Goal: Task Accomplishment & Management: Manage account settings

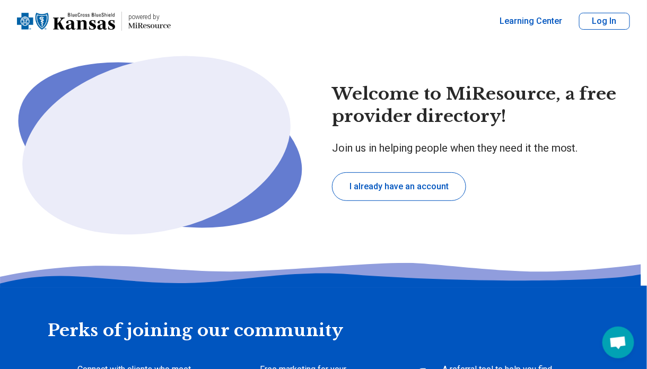
click at [585, 14] on button "Log In" at bounding box center [604, 21] width 51 height 17
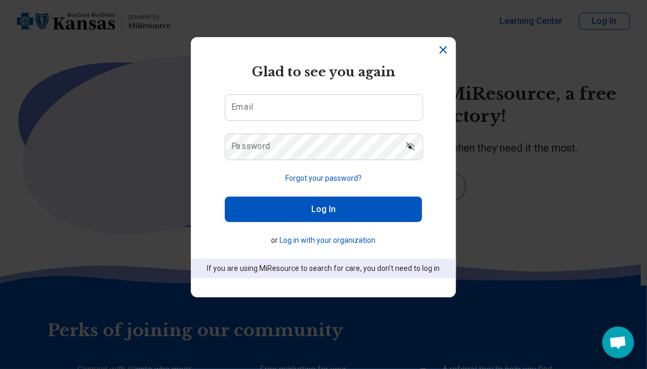
type textarea "*"
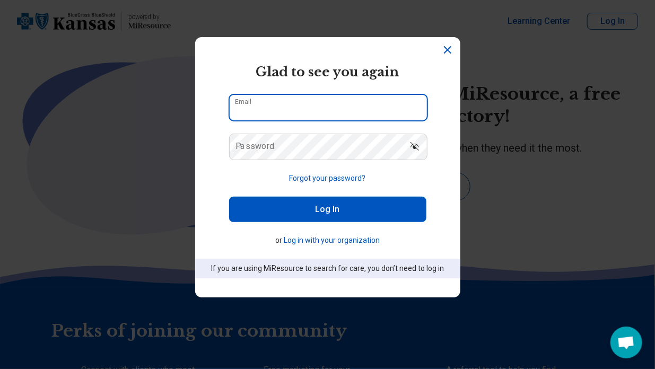
click at [326, 103] on input "Email" at bounding box center [328, 107] width 197 height 25
type input "**********"
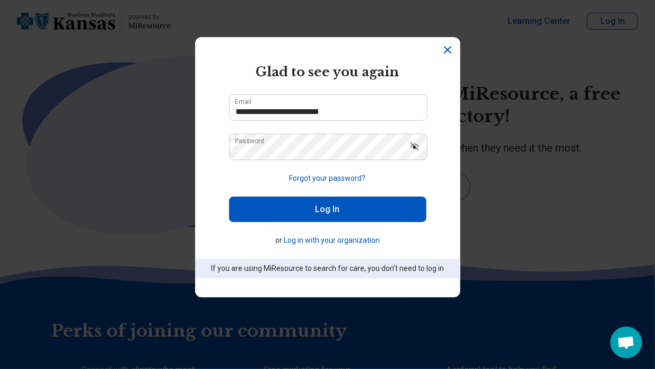
click at [297, 206] on button "Log In" at bounding box center [327, 209] width 197 height 25
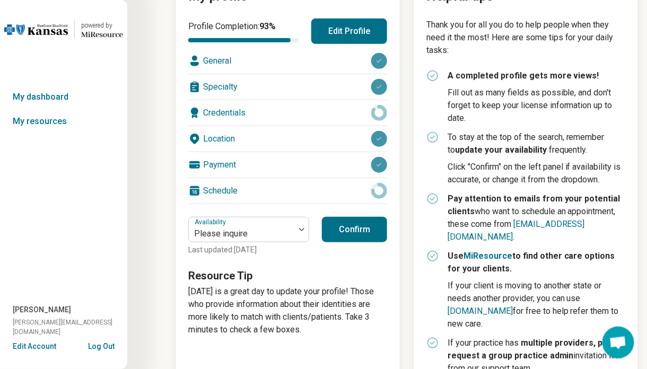
scroll to position [212, 0]
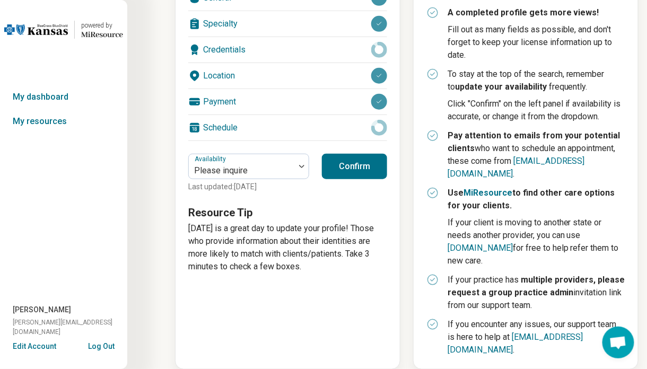
click at [350, 158] on button "Confirm" at bounding box center [354, 166] width 65 height 25
click at [217, 41] on div "Credentials" at bounding box center [287, 49] width 199 height 25
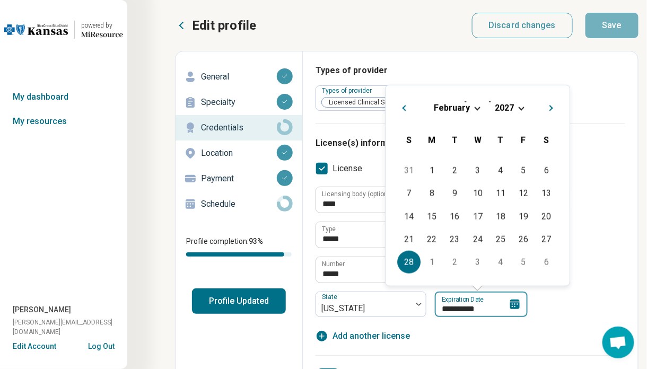
click at [493, 306] on input "**********" at bounding box center [481, 304] width 93 height 25
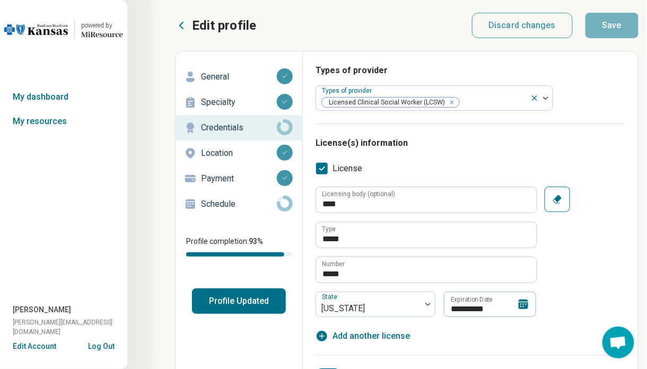
click at [594, 105] on div "Types of provider Types of provider Licensed Clinical Social Worker (LCSW)" at bounding box center [470, 93] width 310 height 59
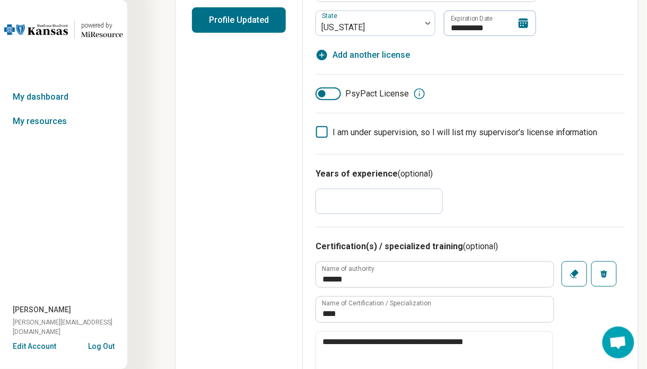
scroll to position [318, 0]
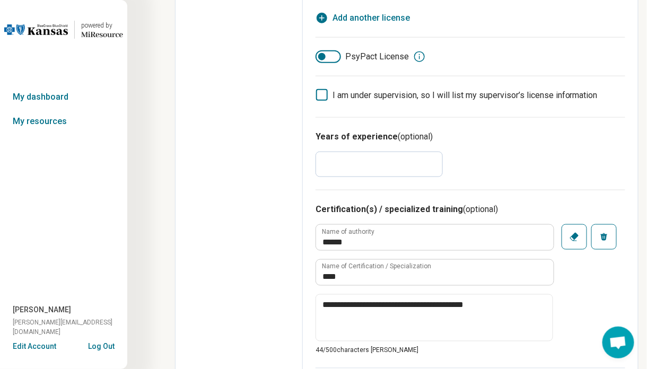
click at [340, 157] on input "*" at bounding box center [378, 164] width 127 height 25
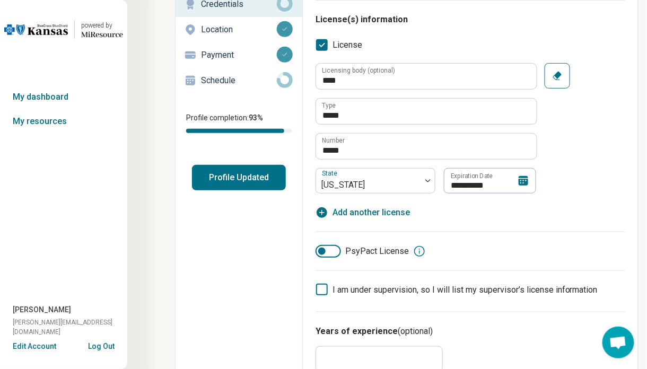
scroll to position [0, 0]
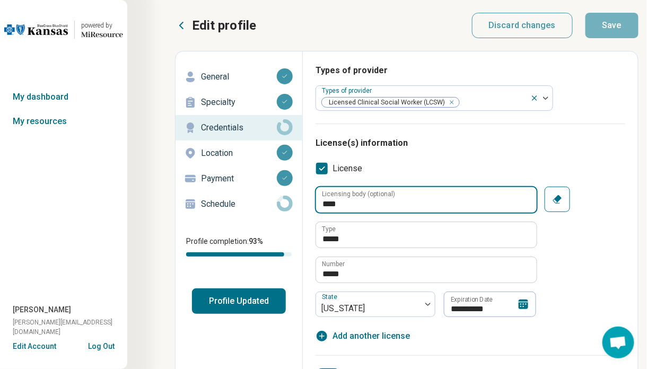
click at [396, 199] on input "****" at bounding box center [426, 199] width 221 height 25
type textarea "*"
type input "*"
type input "******"
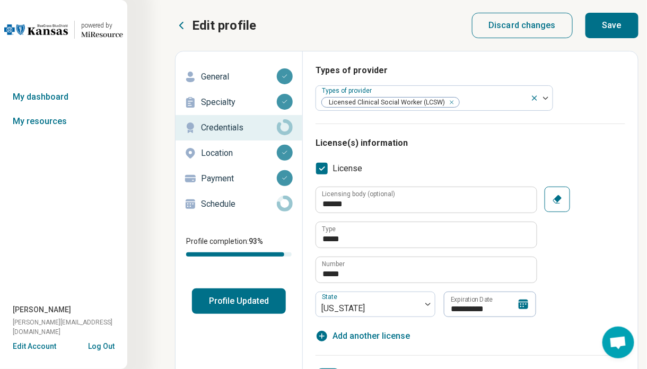
drag, startPoint x: 596, startPoint y: 20, endPoint x: 590, endPoint y: 23, distance: 7.1
click at [593, 21] on button "Save" at bounding box center [611, 25] width 53 height 25
type textarea "*"
click at [204, 198] on p "Schedule" at bounding box center [239, 204] width 76 height 13
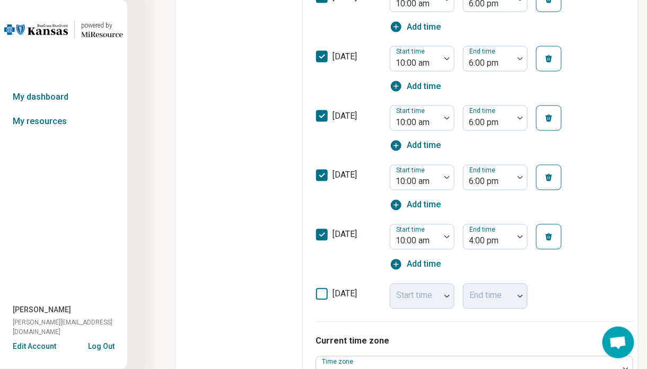
scroll to position [598, 0]
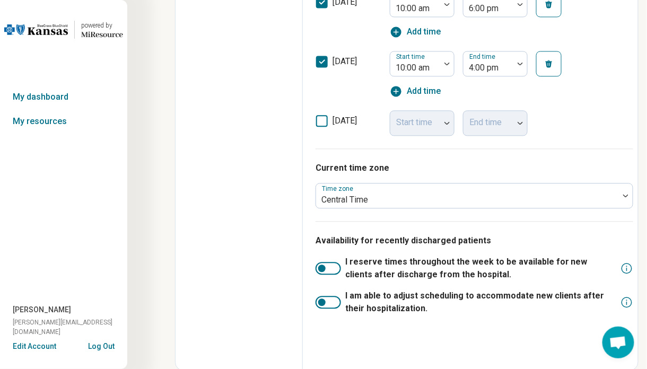
click at [329, 268] on div at bounding box center [327, 268] width 25 height 13
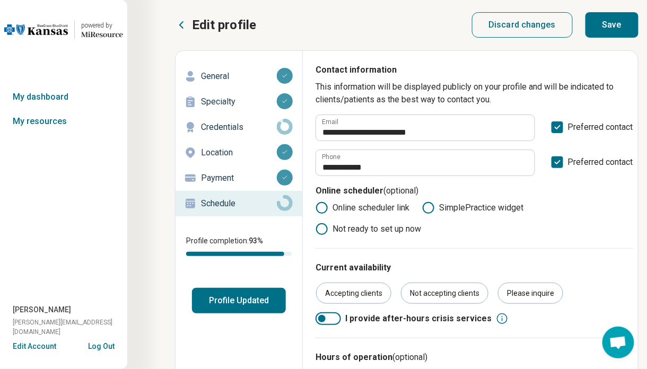
scroll to position [0, 0]
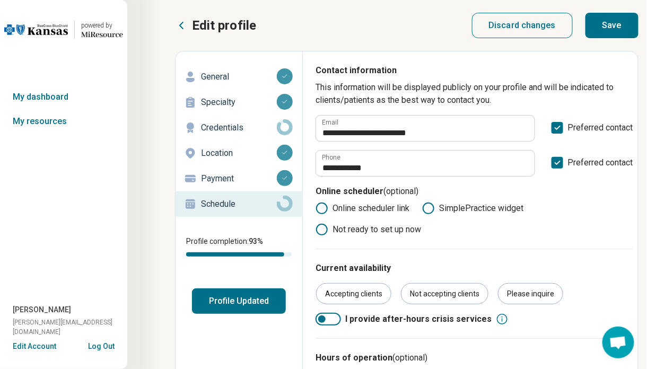
click at [607, 22] on button "Save" at bounding box center [611, 25] width 53 height 25
click at [249, 310] on button "Profile Updated" at bounding box center [239, 300] width 94 height 25
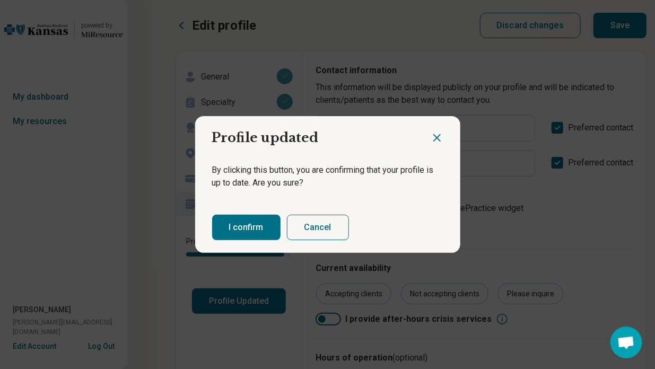
click at [265, 225] on button "I confirm" at bounding box center [246, 227] width 68 height 25
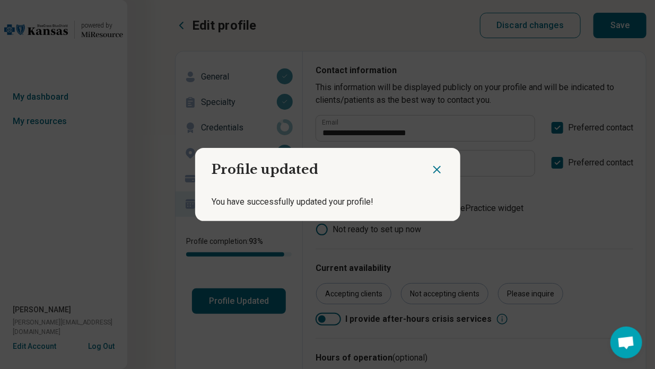
click at [433, 166] on icon "Close dialog" at bounding box center [437, 169] width 13 height 13
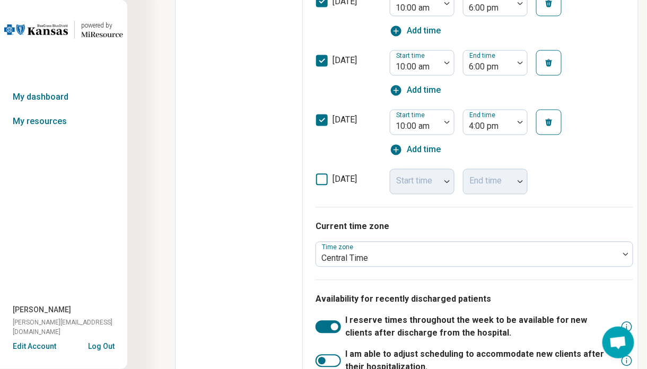
scroll to position [653, 0]
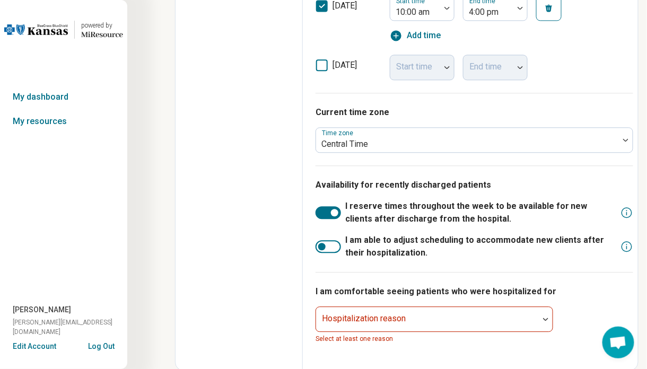
click at [376, 306] on div "Hospitalization reason" at bounding box center [434, 318] width 238 height 25
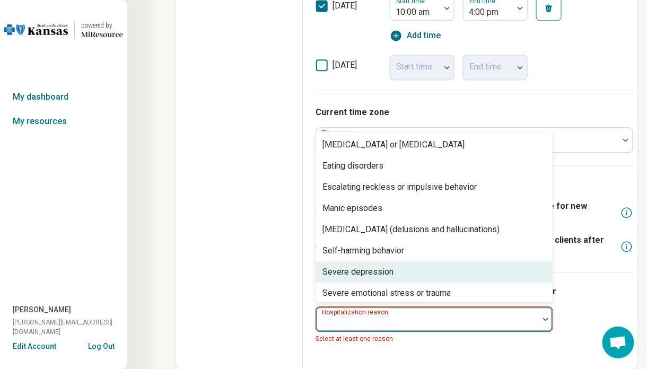
scroll to position [68, 0]
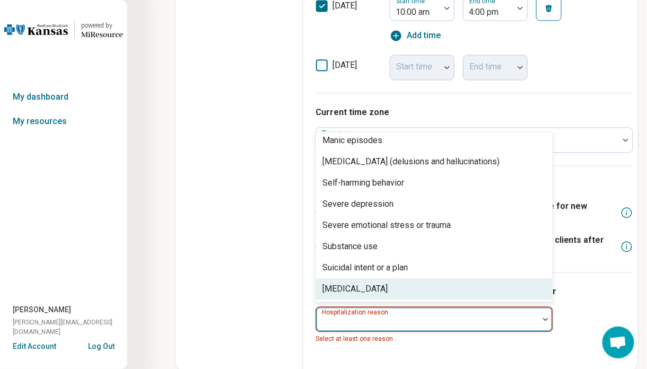
click at [383, 281] on div "[MEDICAL_DATA]" at bounding box center [434, 288] width 236 height 21
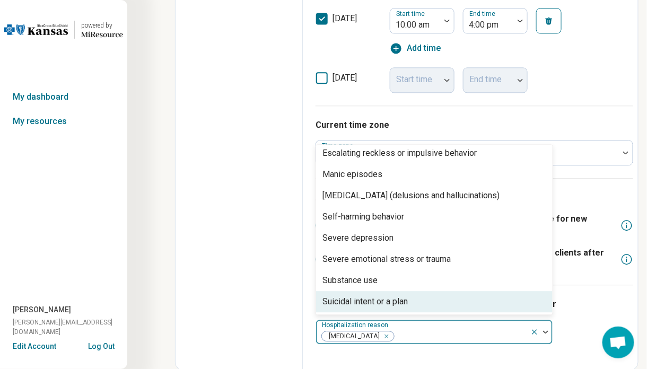
click at [410, 324] on div "[MEDICAL_DATA]" at bounding box center [423, 331] width 214 height 23
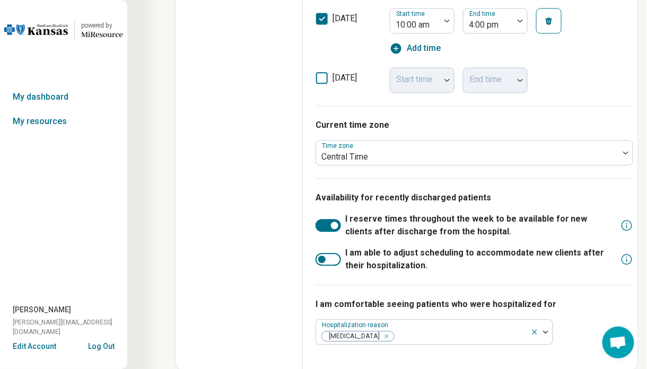
click at [411, 325] on div "[MEDICAL_DATA]" at bounding box center [423, 331] width 214 height 23
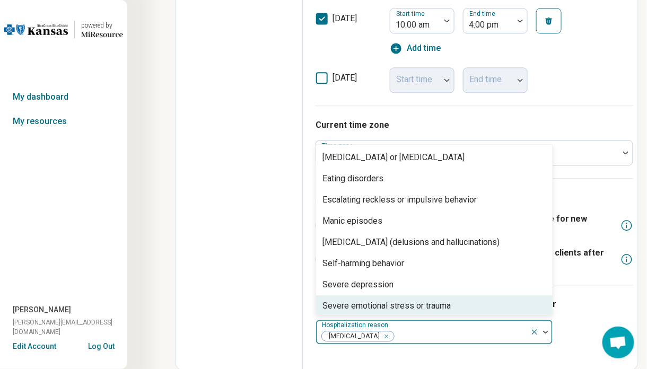
click at [410, 305] on div "Severe emotional stress or trauma" at bounding box center [386, 306] width 128 height 13
click at [571, 294] on div "I am comfortable seeing patients who were hospitalized for option Severe emotio…" at bounding box center [474, 321] width 318 height 73
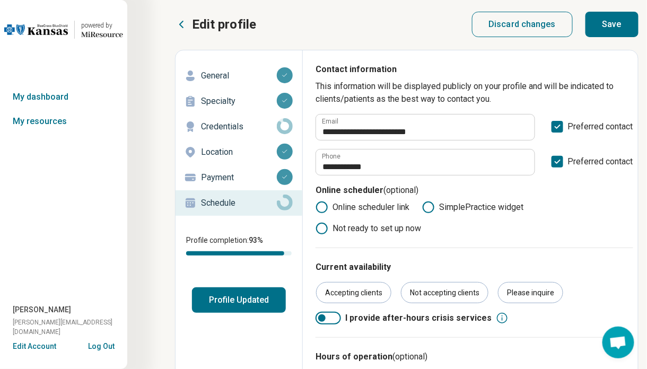
scroll to position [0, 0]
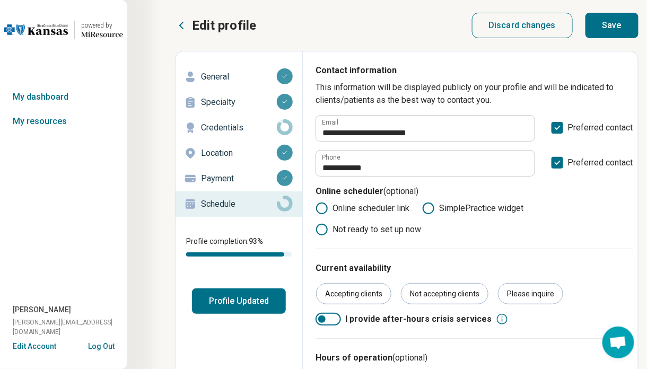
click at [616, 24] on button "Save" at bounding box center [611, 25] width 53 height 25
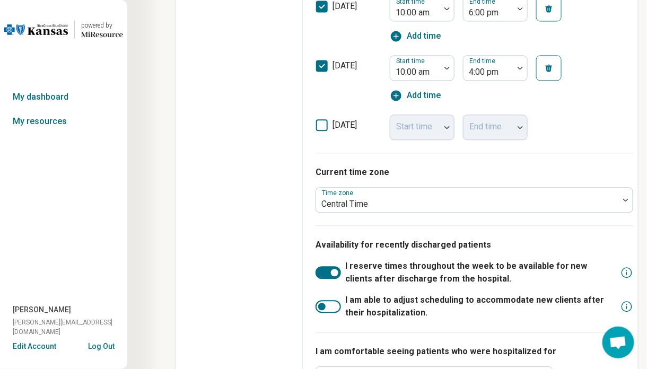
scroll to position [641, 0]
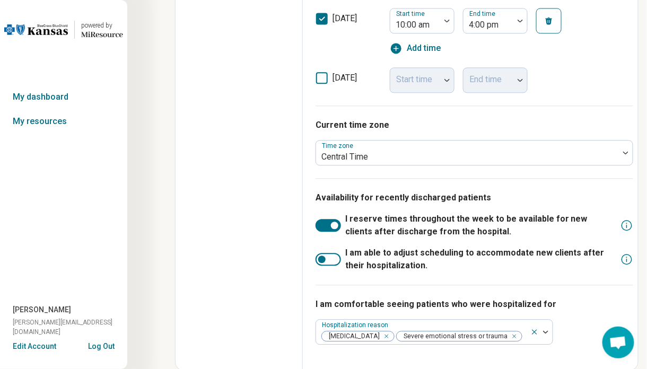
click at [334, 256] on div at bounding box center [327, 259] width 25 height 13
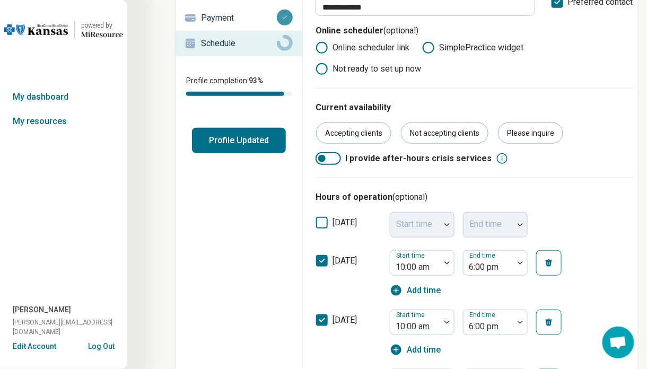
scroll to position [0, 0]
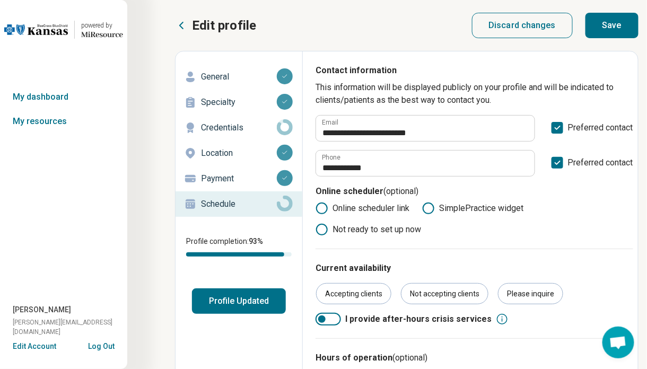
click at [620, 20] on button "Save" at bounding box center [611, 25] width 53 height 25
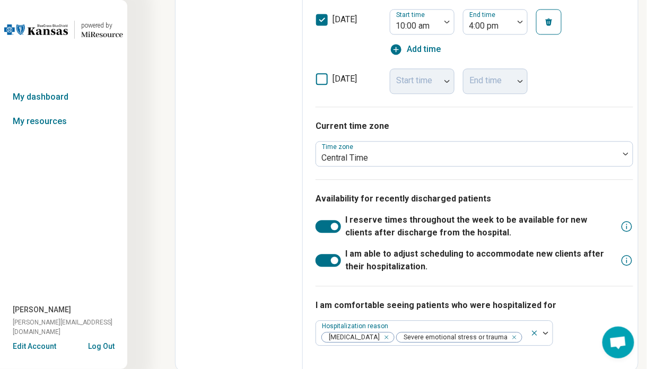
scroll to position [641, 0]
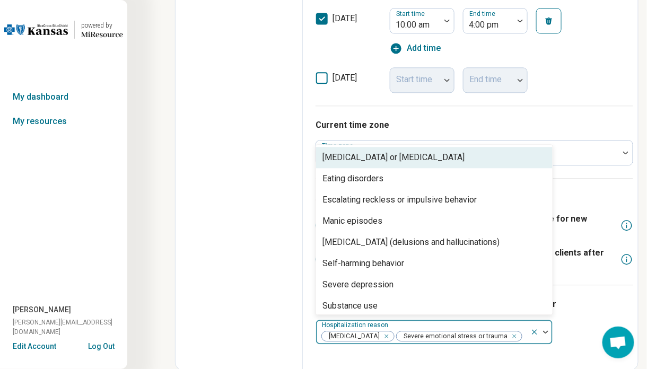
click at [543, 332] on div at bounding box center [541, 332] width 22 height 24
click at [613, 306] on p "I am comfortable seeing patients who were hospitalized for" at bounding box center [474, 304] width 318 height 13
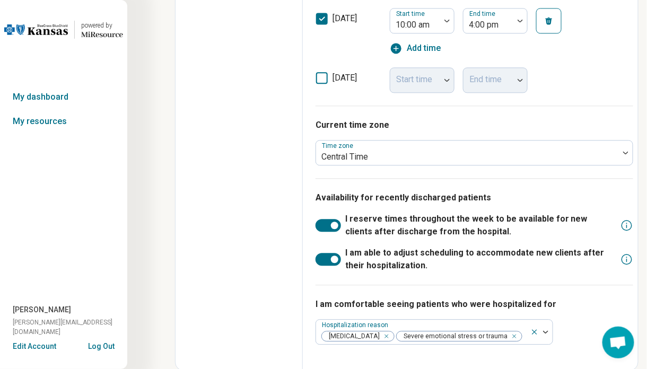
click at [533, 328] on icon at bounding box center [534, 332] width 8 height 8
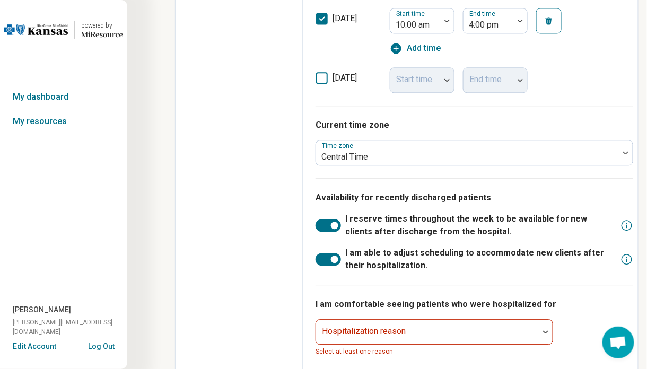
click at [329, 256] on div at bounding box center [327, 259] width 25 height 13
click at [330, 221] on div at bounding box center [327, 225] width 25 height 13
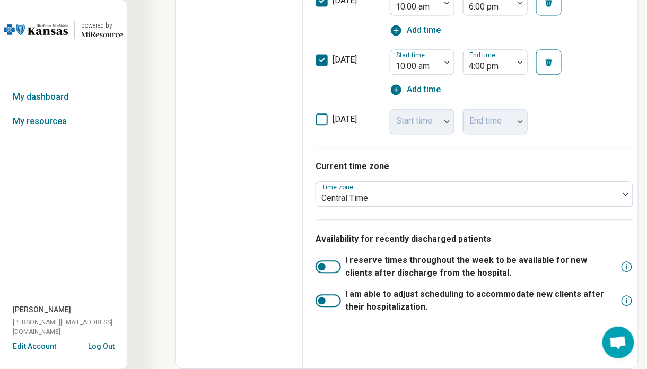
scroll to position [598, 0]
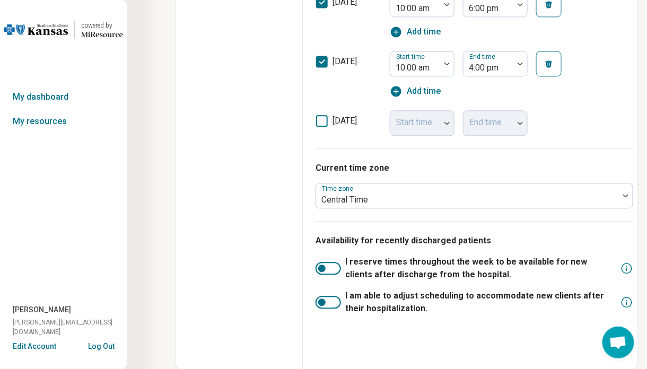
click at [406, 122] on div "Start time" at bounding box center [422, 122] width 65 height 25
click at [322, 119] on icon at bounding box center [322, 121] width 12 height 12
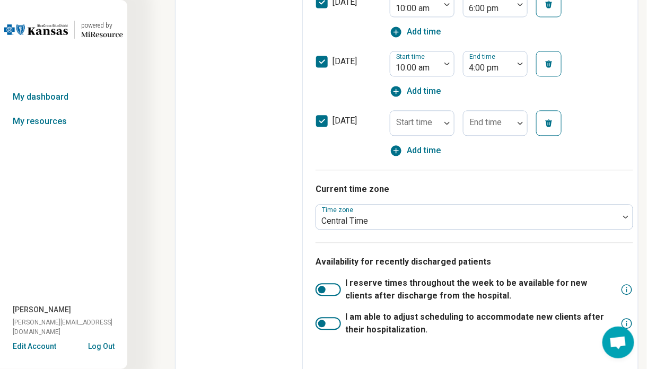
scroll to position [5, 0]
click at [444, 112] on div at bounding box center [447, 123] width 14 height 24
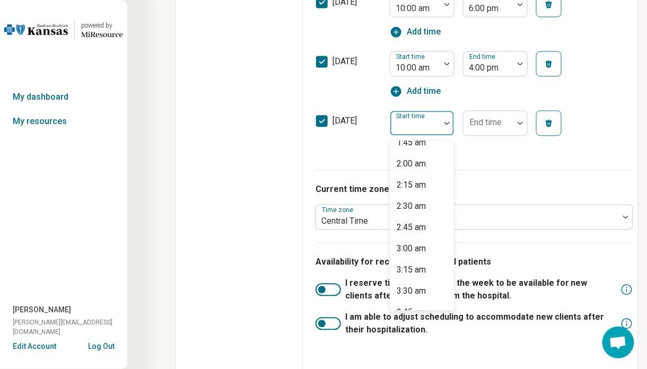
scroll to position [0, 0]
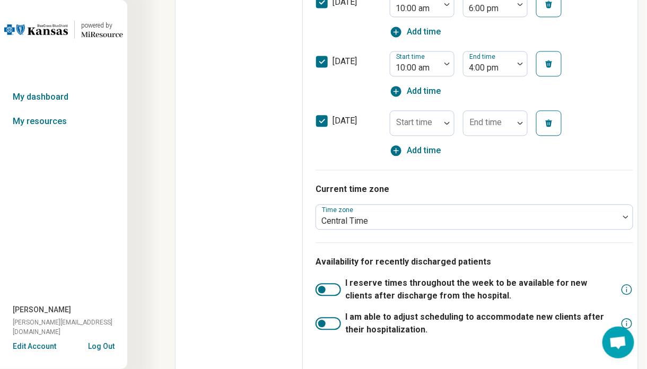
drag, startPoint x: 322, startPoint y: 116, endPoint x: 329, endPoint y: 119, distance: 7.4
click at [323, 117] on icon at bounding box center [322, 121] width 12 height 12
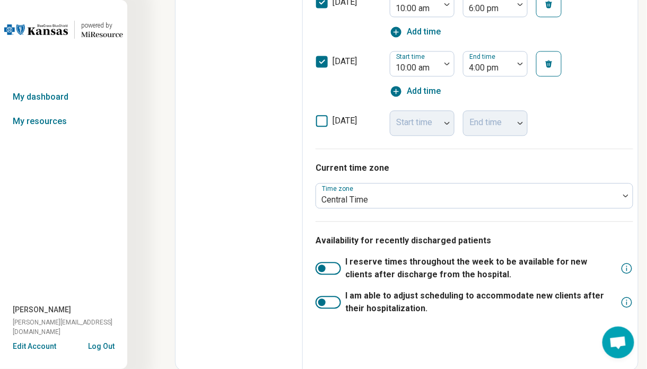
click at [325, 120] on icon at bounding box center [322, 121] width 12 height 12
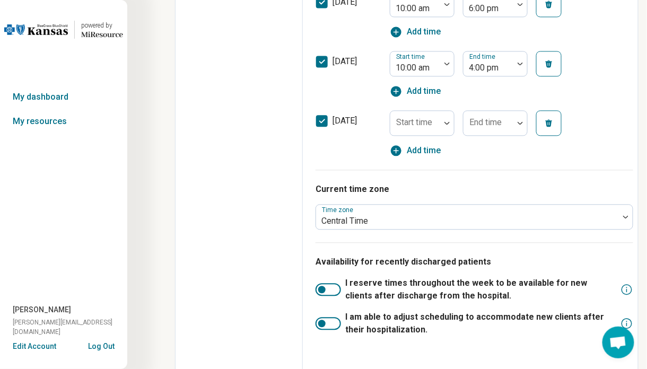
click at [550, 117] on button "button" at bounding box center [548, 122] width 25 height 25
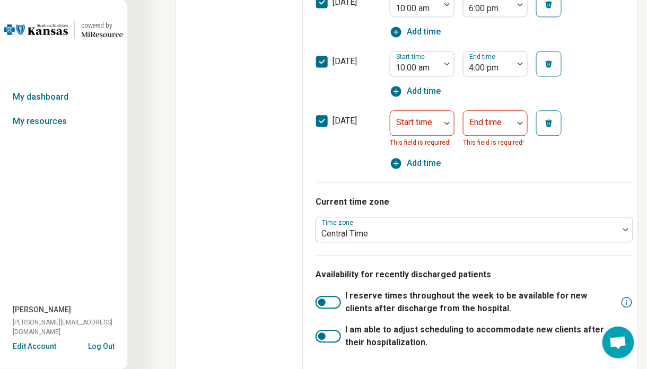
click at [549, 121] on icon "button" at bounding box center [549, 122] width 7 height 7
click at [327, 120] on icon at bounding box center [322, 121] width 12 height 12
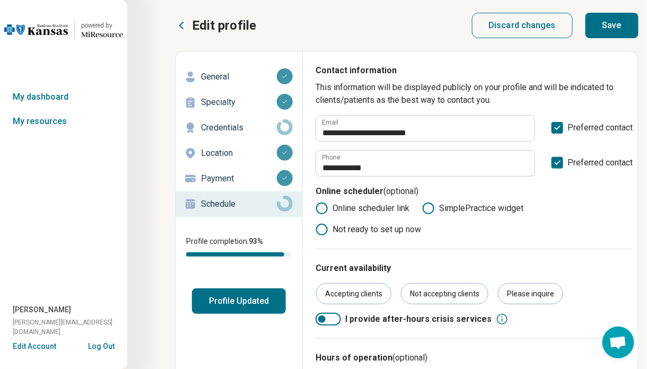
click at [253, 295] on button "Profile Updated" at bounding box center [239, 300] width 94 height 25
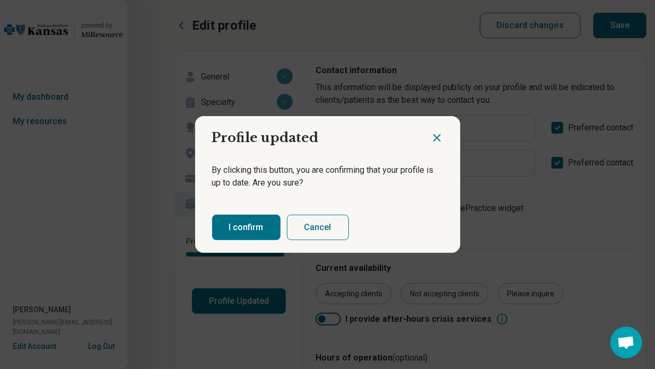
click at [265, 224] on button "I confirm" at bounding box center [246, 227] width 68 height 25
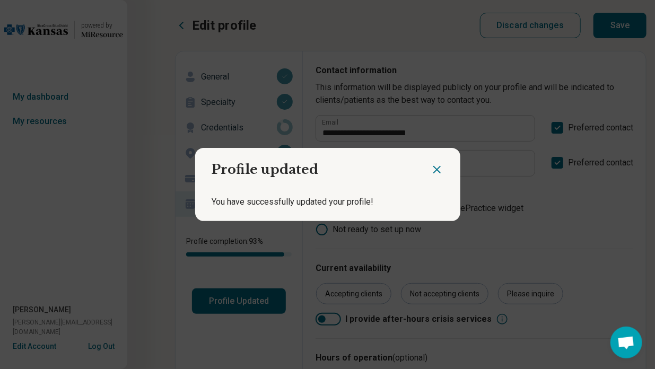
click at [420, 180] on h2 "Profile updated" at bounding box center [312, 165] width 235 height 35
click at [431, 170] on icon "Close dialog" at bounding box center [437, 169] width 13 height 13
